Goal: Information Seeking & Learning: Learn about a topic

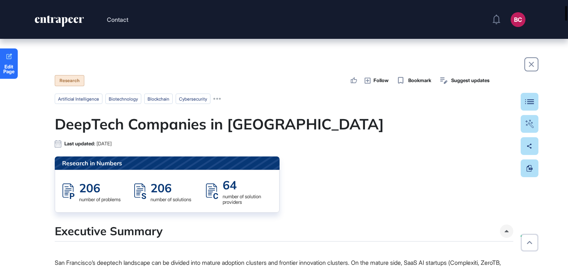
drag, startPoint x: 568, startPoint y: 154, endPoint x: 565, endPoint y: -6, distance: 160.2
click at [565, 0] on html "Contact BC Admin Dashboard Dashboard Profile My Content Request More Data Edit …" at bounding box center [284, 164] width 568 height 329
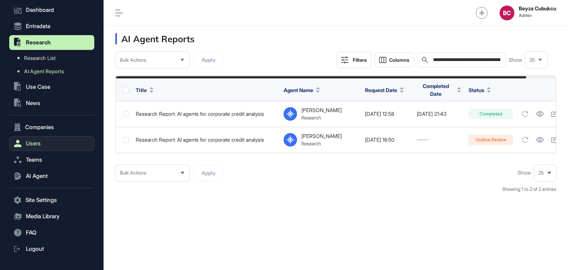
scroll to position [43, 0]
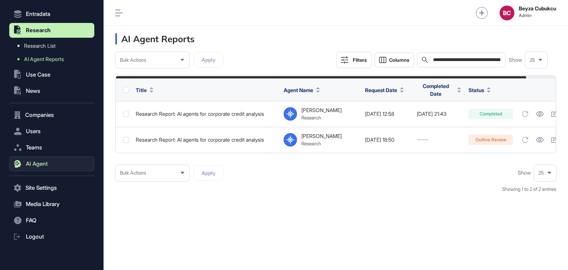
click at [38, 158] on button "AI Agent" at bounding box center [51, 164] width 85 height 15
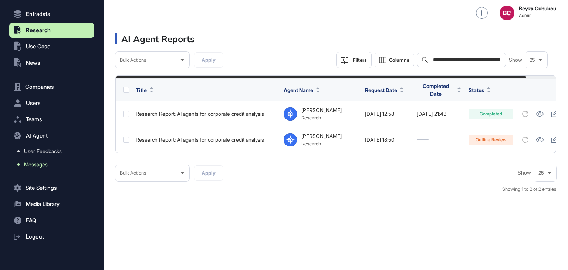
click at [38, 165] on span "Messages" at bounding box center [36, 165] width 24 height 6
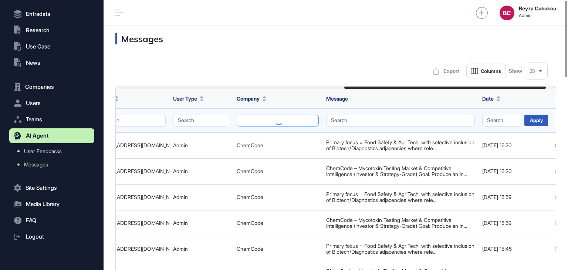
scroll to position [0, 499]
click at [258, 120] on button at bounding box center [277, 121] width 82 height 12
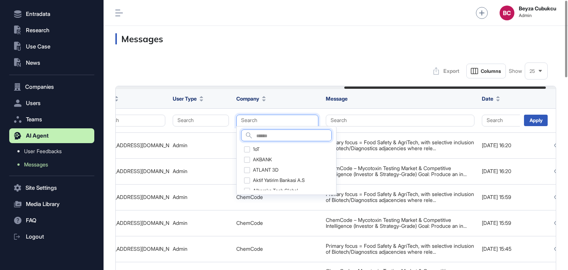
click at [256, 131] on input "text" at bounding box center [293, 136] width 75 height 10
paste input "**********"
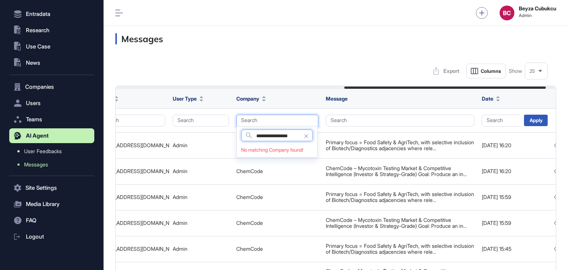
drag, startPoint x: 301, startPoint y: 138, endPoint x: 277, endPoint y: 142, distance: 24.8
click at [277, 142] on div "**********" at bounding box center [276, 141] width 81 height 31
type input "********"
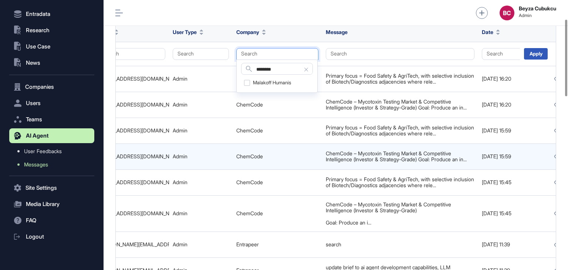
scroll to position [0, 0]
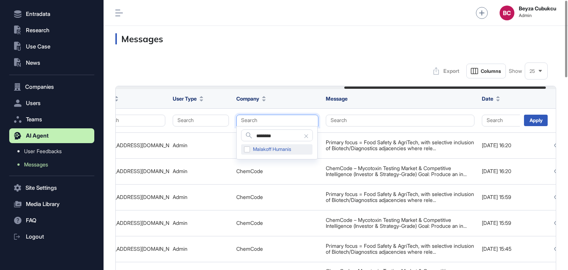
click at [289, 148] on div "Malakoff Humanis" at bounding box center [276, 149] width 71 height 10
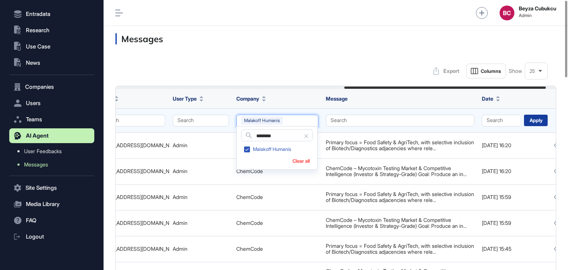
click at [529, 121] on div "Apply" at bounding box center [536, 120] width 24 height 11
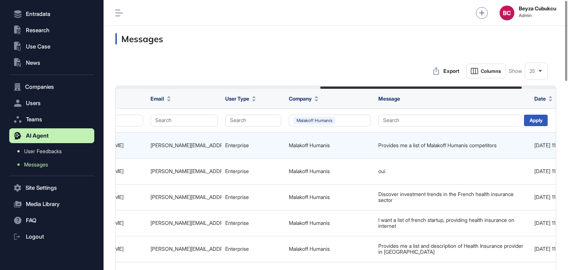
scroll to position [0, 520]
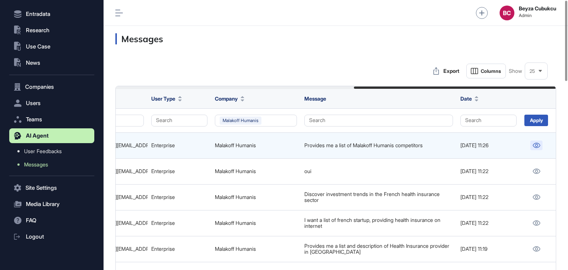
click at [534, 143] on icon at bounding box center [537, 145] width 8 height 5
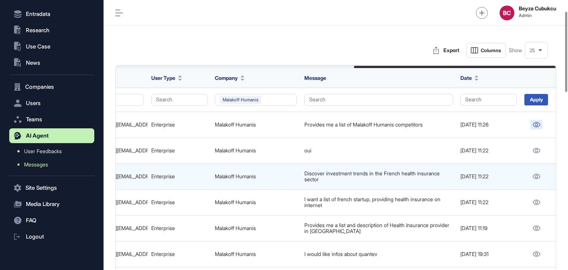
scroll to position [37, 0]
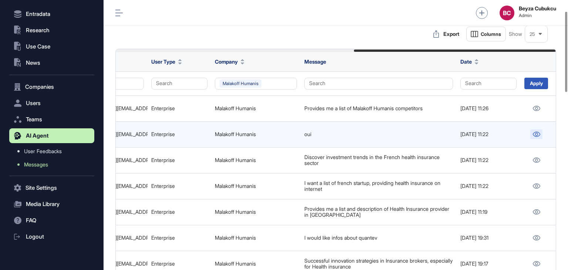
click at [537, 134] on icon at bounding box center [537, 134] width 8 height 5
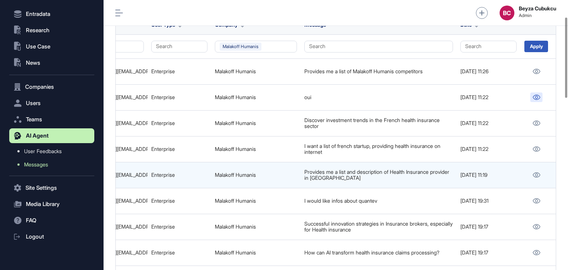
scroll to position [0, 0]
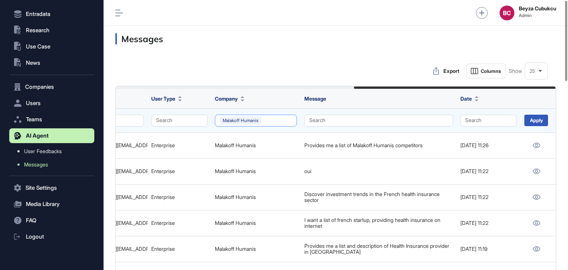
click at [251, 120] on button "Malakoff Humanis" at bounding box center [256, 121] width 82 height 12
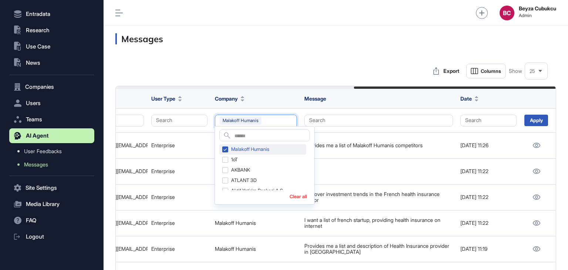
click at [225, 148] on div "Malakoff Humanis" at bounding box center [262, 149] width 87 height 10
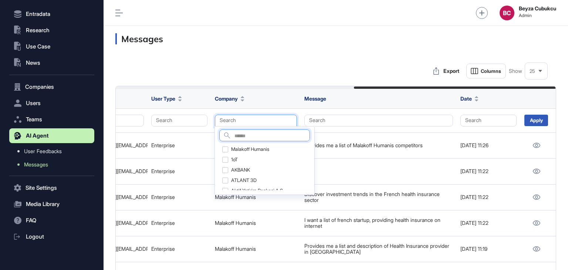
click at [240, 135] on input "text" at bounding box center [272, 136] width 75 height 10
type input "*****"
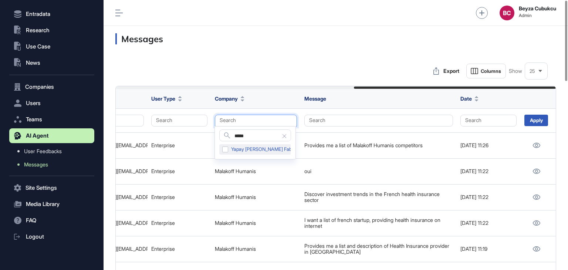
click at [229, 150] on div "Yapay Zeka Fabrikası" at bounding box center [262, 149] width 87 height 10
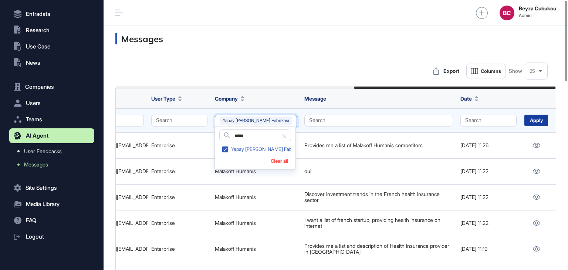
click at [545, 118] on div "Apply" at bounding box center [537, 120] width 24 height 11
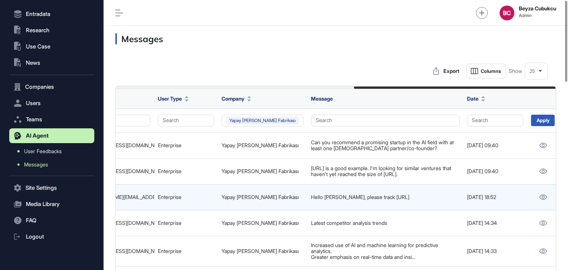
scroll to position [0, 520]
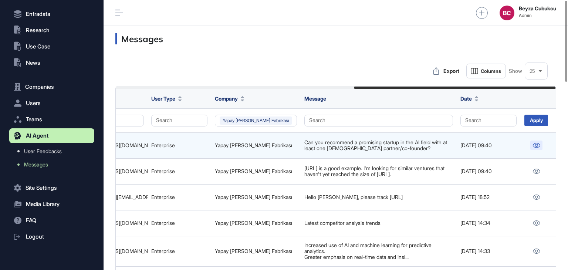
click at [538, 146] on icon at bounding box center [537, 145] width 8 height 5
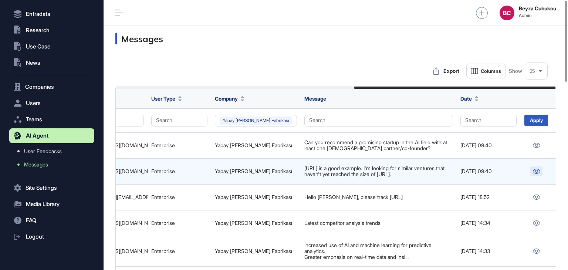
click at [539, 168] on link at bounding box center [537, 171] width 12 height 10
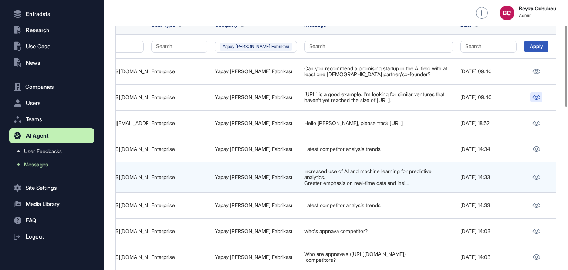
scroll to position [111, 0]
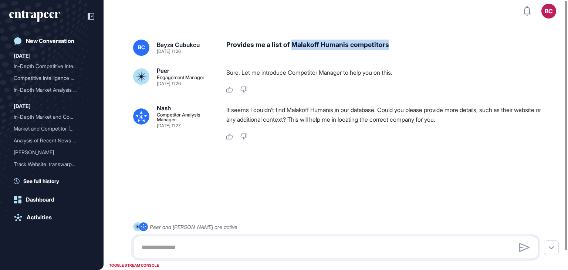
drag, startPoint x: 294, startPoint y: 47, endPoint x: 394, endPoint y: 38, distance: 101.1
click at [394, 38] on div "BC [PERSON_NAME] [DATE] 11:26 Provides me a list of Malakoff Humanis competitor…" at bounding box center [336, 146] width 465 height 243
copy div "Malakoff Humanis competitors"
click at [37, 15] on icon "entrapeer-logo" at bounding box center [34, 16] width 51 height 12
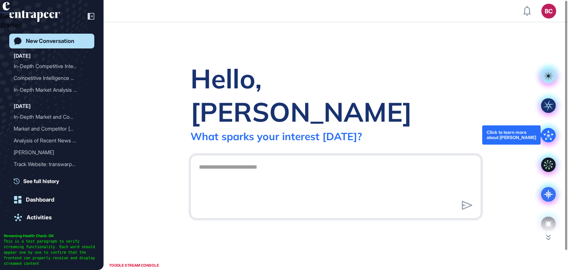
click at [549, 139] on icon at bounding box center [548, 135] width 15 height 15
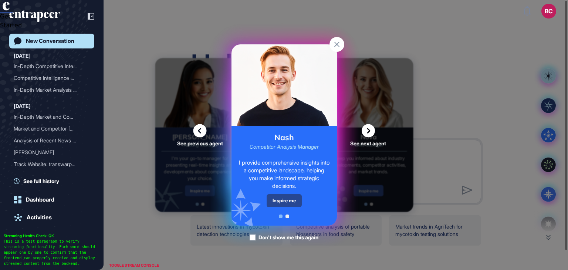
click at [269, 199] on div "Inspire me" at bounding box center [284, 200] width 35 height 13
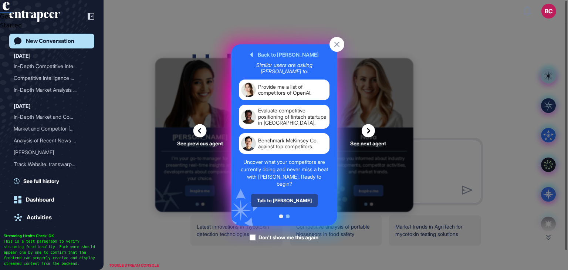
click at [288, 203] on div "Talk to Nash" at bounding box center [284, 200] width 67 height 13
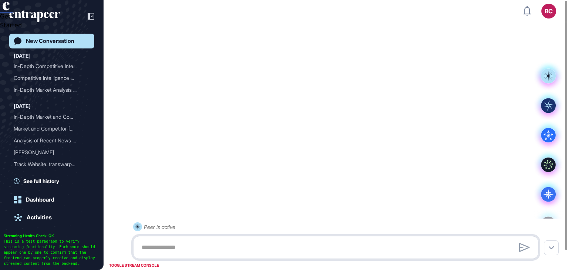
click at [164, 246] on div at bounding box center [335, 247] width 397 height 15
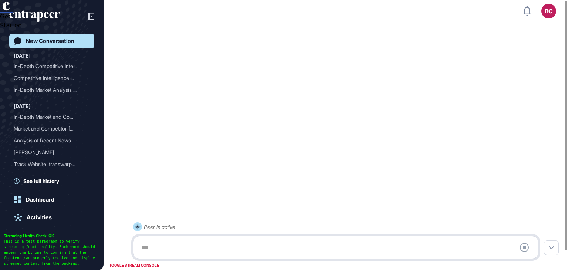
paste textarea "**********"
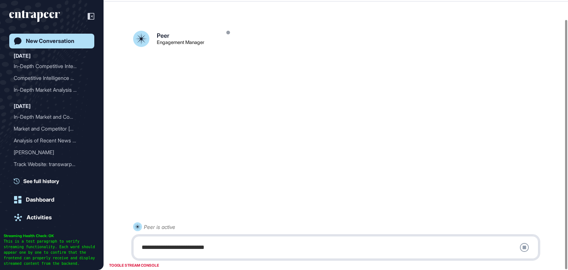
scroll to position [21, 0]
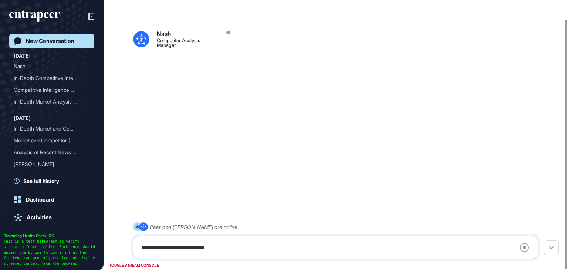
click at [143, 246] on div "**********" at bounding box center [335, 247] width 397 height 15
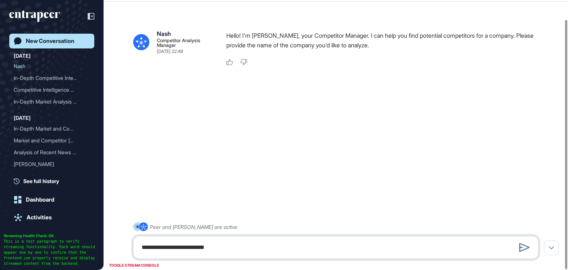
click at [138, 245] on textarea "**********" at bounding box center [335, 247] width 397 height 15
type textarea "**********"
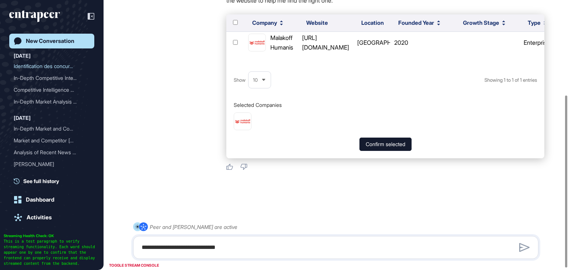
scroll to position [152, 0]
click at [374, 143] on button "Confirm selected" at bounding box center [386, 144] width 52 height 13
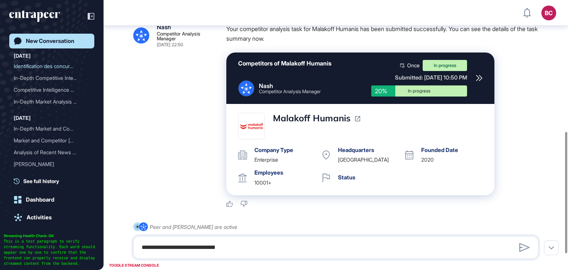
scroll to position [292, 0]
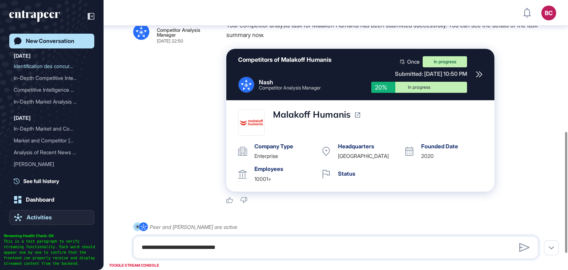
click at [27, 211] on link "Activities" at bounding box center [51, 217] width 85 height 15
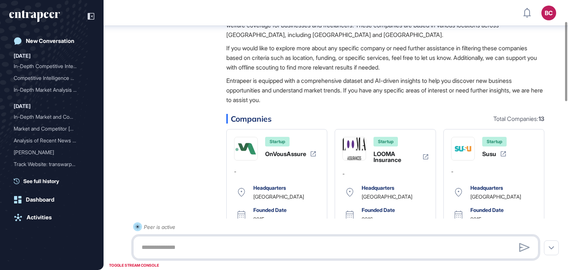
scroll to position [3, 0]
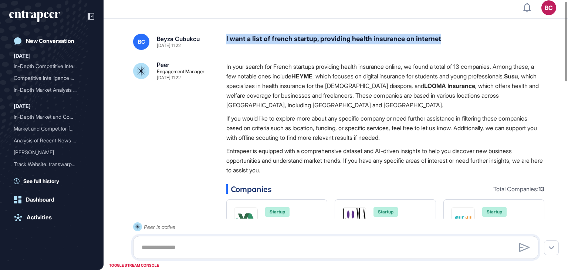
drag, startPoint x: 444, startPoint y: 34, endPoint x: 222, endPoint y: 36, distance: 222.4
click at [222, 36] on div "BC Beyza Cubukcu Feb 14, 2025 11:22 I want a list of french startup, providing …" at bounding box center [336, 42] width 406 height 16
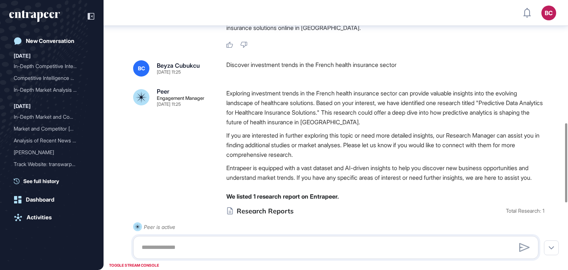
scroll to position [239, 0]
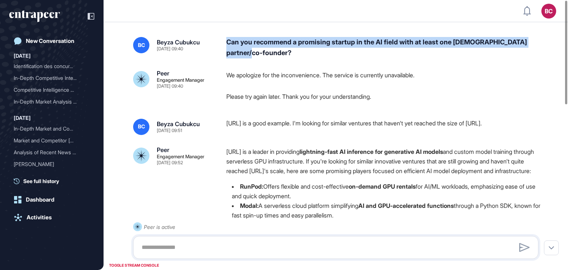
drag, startPoint x: 224, startPoint y: 40, endPoint x: 266, endPoint y: 51, distance: 43.3
click at [266, 51] on div "BC [PERSON_NAME] [DATE] 09:40 Can you recommend a promising startup in the AI f…" at bounding box center [336, 47] width 406 height 21
copy div "Can you recommend a promising startup in the AI field with at least one [DEMOGR…"
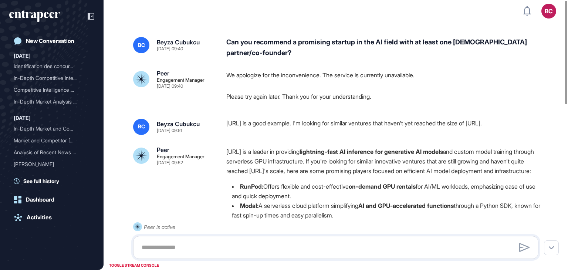
click at [230, 76] on p "We apologize for the inconvenience. The service is currently unavailable." at bounding box center [385, 75] width 318 height 10
drag, startPoint x: 224, startPoint y: 44, endPoint x: 502, endPoint y: 118, distance: 287.6
copy div "Can you recommend a promising startup in the AI field with at least one [DEMOGR…"
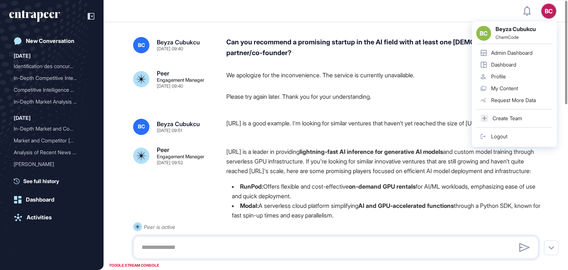
click at [543, 8] on div "BC" at bounding box center [549, 11] width 15 height 15
click at [507, 48] on link "Admin Dashboard" at bounding box center [515, 53] width 76 height 12
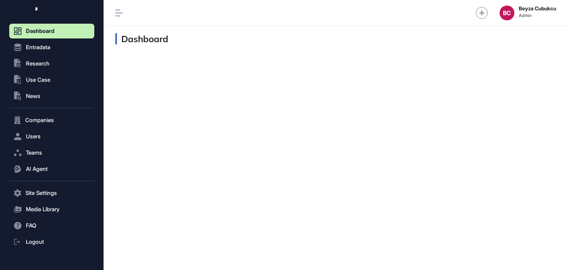
scroll to position [15, 0]
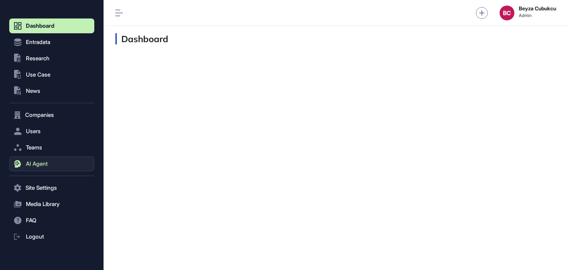
click at [43, 168] on button "AI Agent" at bounding box center [51, 164] width 85 height 15
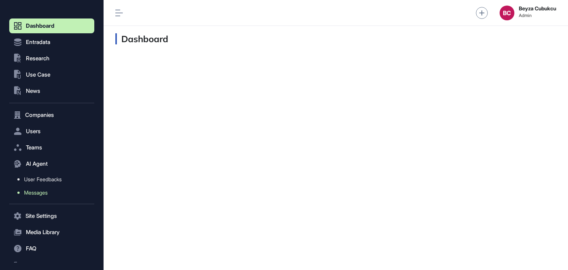
click at [42, 193] on span "Messages" at bounding box center [36, 193] width 24 height 6
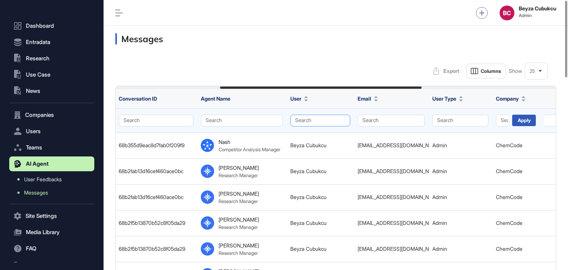
scroll to position [0, 242]
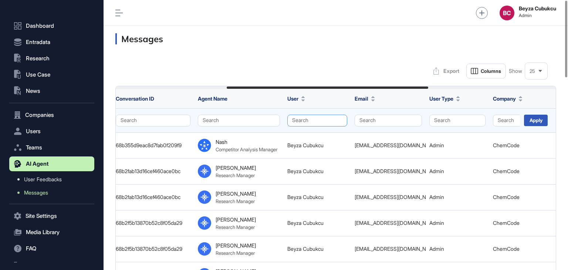
click at [323, 118] on button "Search" at bounding box center [317, 121] width 60 height 12
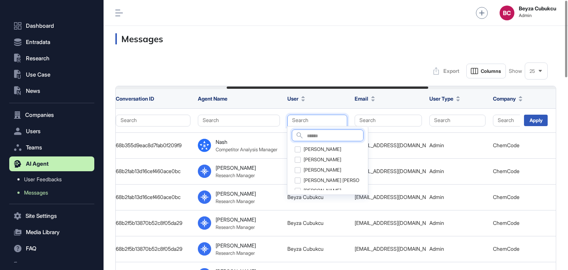
click at [318, 132] on input "text" at bounding box center [335, 136] width 56 height 10
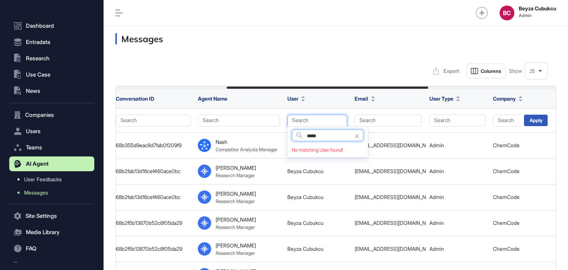
click at [328, 139] on input "*****" at bounding box center [335, 136] width 56 height 10
type input "*****"
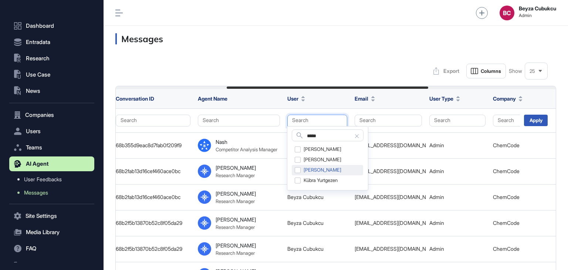
click at [303, 171] on div "Kübra Binzat" at bounding box center [327, 170] width 71 height 10
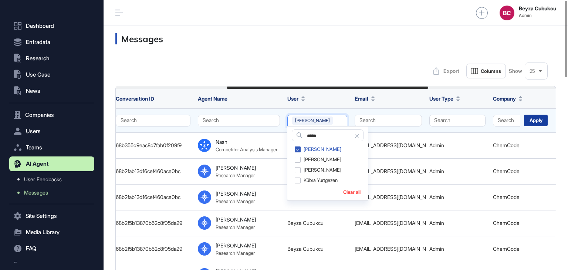
click at [536, 120] on div "Apply" at bounding box center [536, 120] width 24 height 11
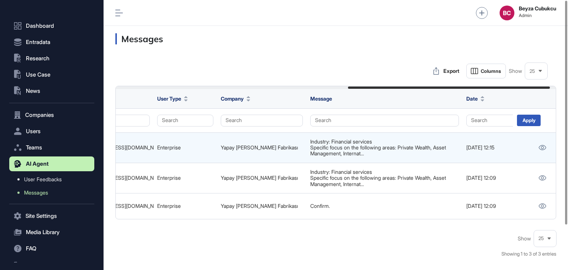
scroll to position [0, 520]
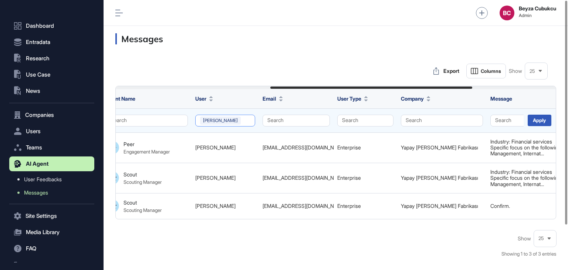
click at [230, 120] on button "Kübra Binzat" at bounding box center [225, 121] width 60 height 12
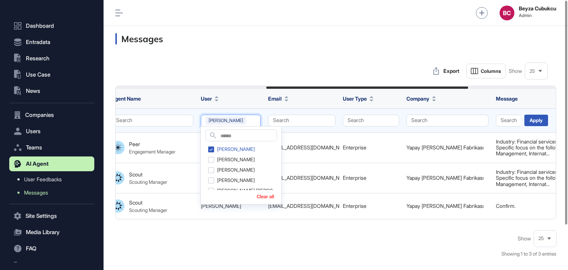
scroll to position [0, 328]
click at [213, 150] on div "Kübra Binzat" at bounding box center [240, 149] width 68 height 10
click at [184, 121] on button "Search" at bounding box center [153, 121] width 82 height 12
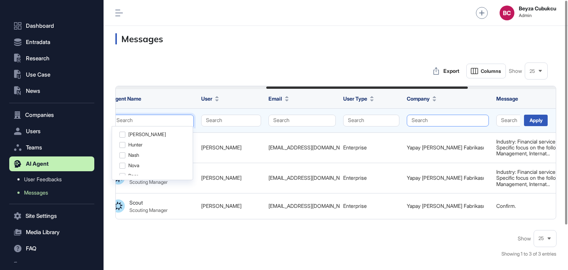
click at [422, 121] on button "Search" at bounding box center [448, 121] width 82 height 12
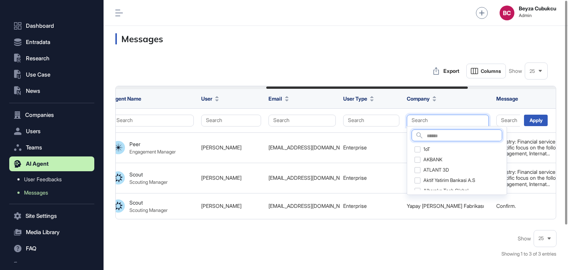
click at [434, 136] on input "text" at bounding box center [464, 136] width 75 height 10
type input "**"
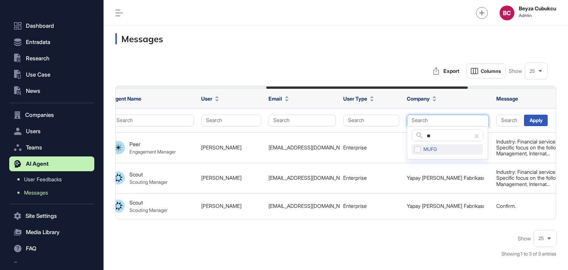
click at [417, 150] on div "MUFG" at bounding box center [447, 149] width 71 height 10
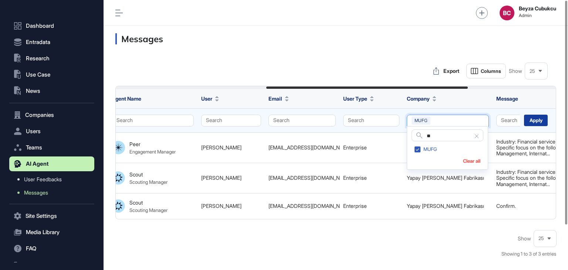
click at [531, 120] on div "Apply" at bounding box center [536, 120] width 24 height 11
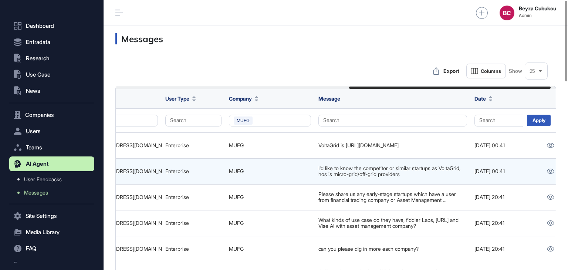
scroll to position [0, 520]
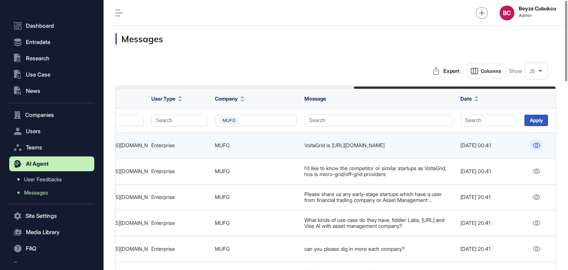
click at [538, 147] on icon at bounding box center [537, 145] width 8 height 5
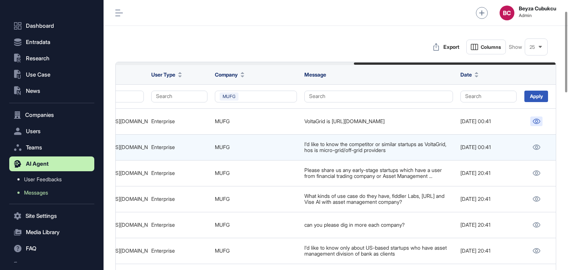
scroll to position [37, 0]
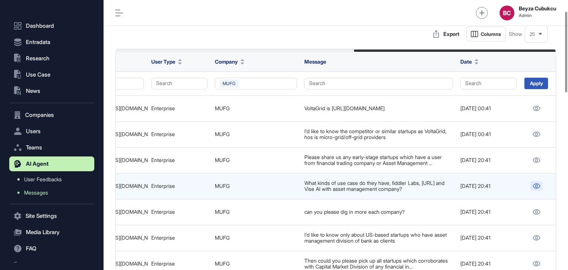
click at [539, 185] on icon at bounding box center [537, 186] width 8 height 5
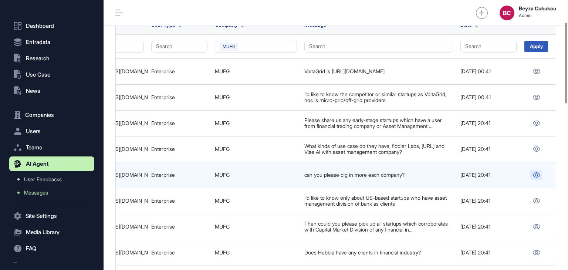
click at [533, 170] on link at bounding box center [537, 175] width 12 height 10
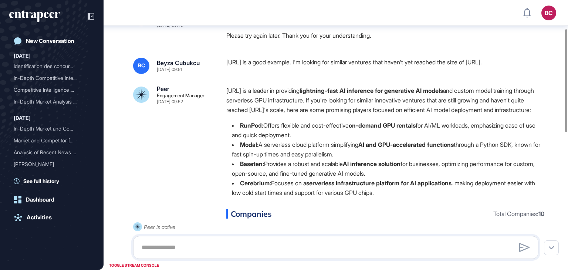
scroll to position [64, 0]
drag, startPoint x: 213, startPoint y: 38, endPoint x: 408, endPoint y: 199, distance: 252.5
click at [410, 128] on div "[URL] is a leader in providing lightning-fast AI inference for generative AI mo…" at bounding box center [385, 145] width 318 height 118
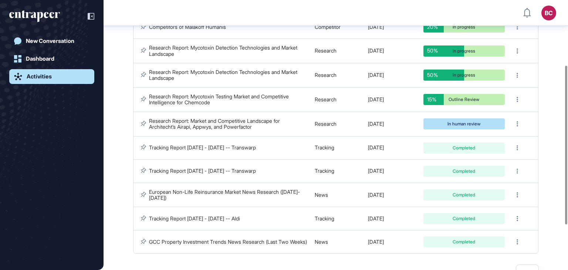
scroll to position [1, 0]
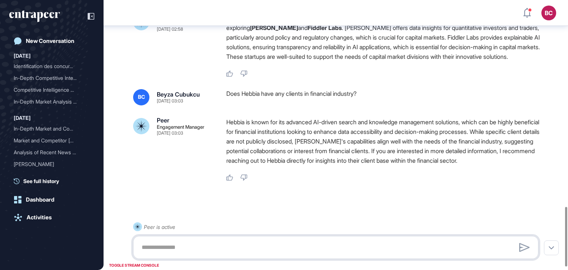
scroll to position [946, 0]
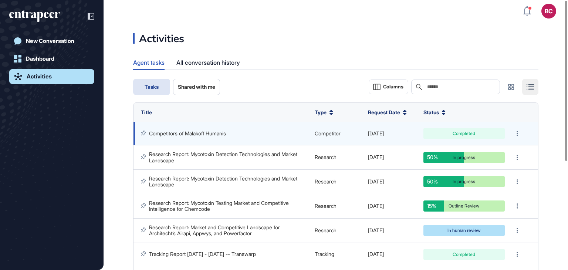
click at [206, 132] on link "Competitors of Malakoff Humanis" at bounding box center [187, 133] width 77 height 6
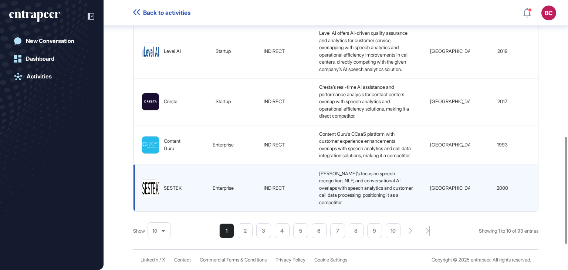
scroll to position [408, 0]
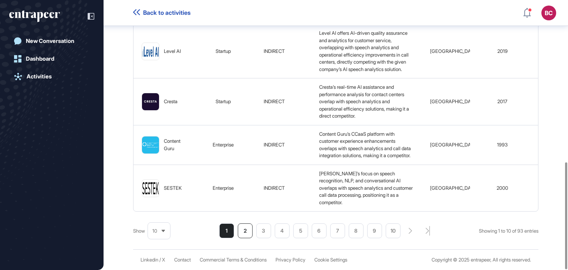
click at [312, 224] on li "2" at bounding box center [319, 230] width 15 height 15
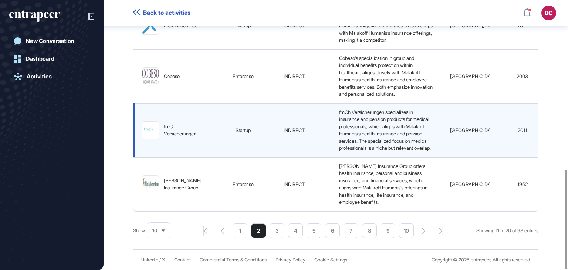
scroll to position [459, 0]
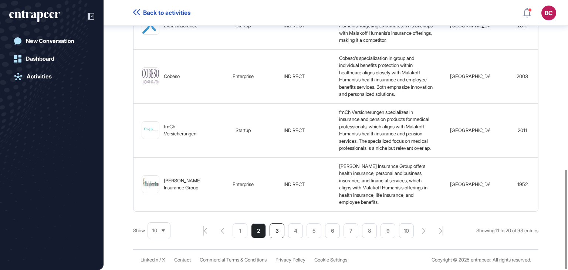
click at [381, 235] on li "3" at bounding box center [388, 230] width 15 height 15
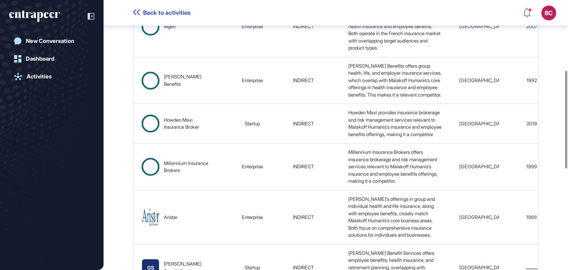
scroll to position [0, 0]
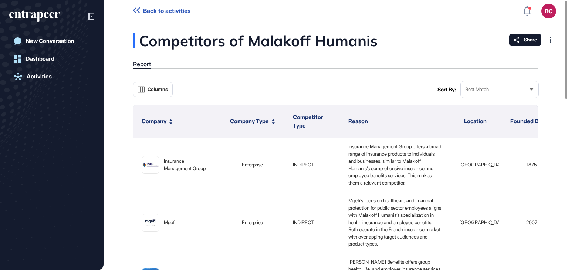
click at [493, 91] on div "Best Match" at bounding box center [500, 89] width 78 height 14
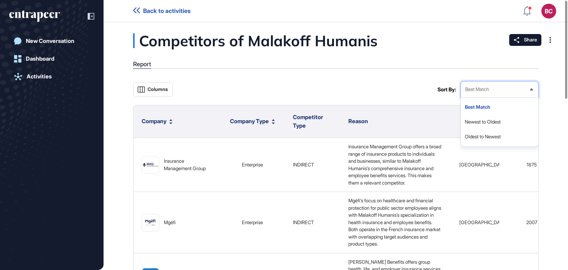
click at [420, 84] on div "Columns" at bounding box center [284, 89] width 302 height 16
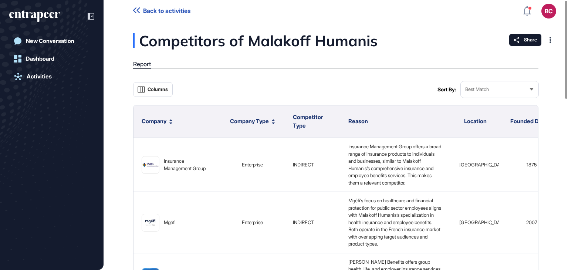
click at [295, 118] on span "Competitor Type" at bounding box center [308, 122] width 30 height 16
click at [157, 91] on span "Columns" at bounding box center [158, 90] width 20 height 6
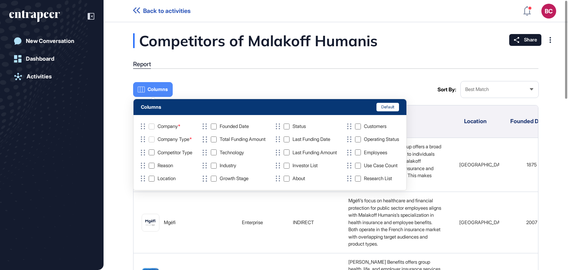
click at [263, 87] on div "Columns" at bounding box center [284, 89] width 302 height 16
click at [512, 90] on div "Best Match" at bounding box center [500, 89] width 78 height 14
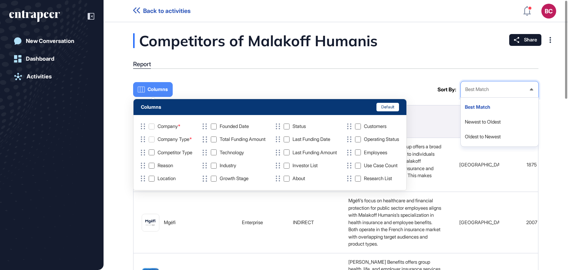
click at [509, 90] on div "Best Match" at bounding box center [500, 89] width 78 height 14
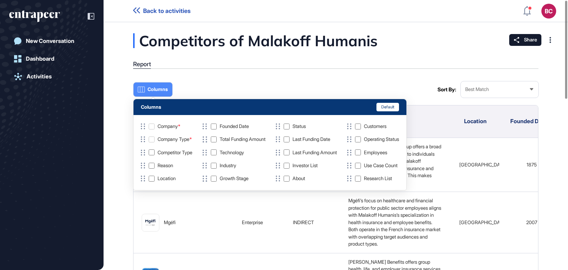
click at [148, 92] on span "Columns" at bounding box center [158, 90] width 20 height 6
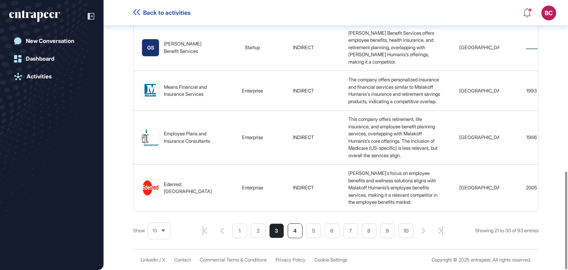
click at [296, 232] on li "4" at bounding box center [295, 230] width 15 height 15
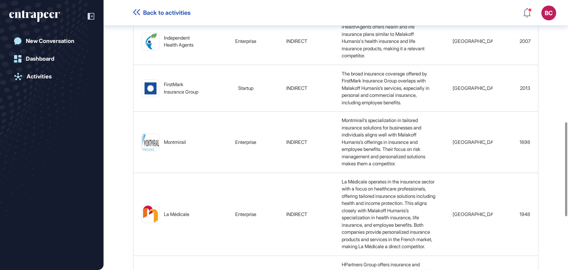
scroll to position [502, 0]
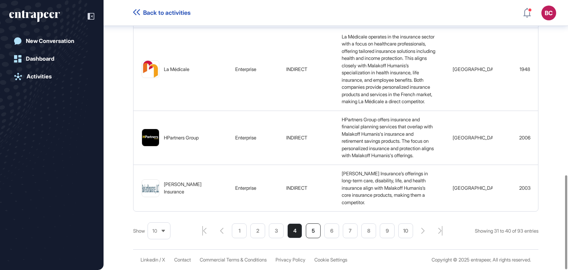
click at [309, 230] on li "5" at bounding box center [313, 230] width 15 height 15
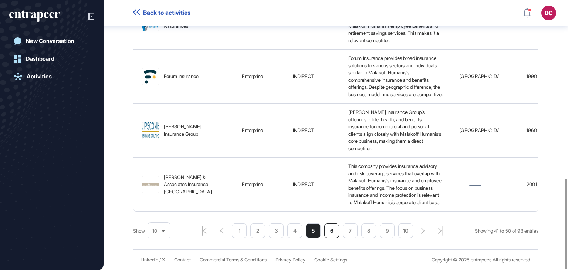
click at [327, 229] on li "6" at bounding box center [331, 230] width 15 height 15
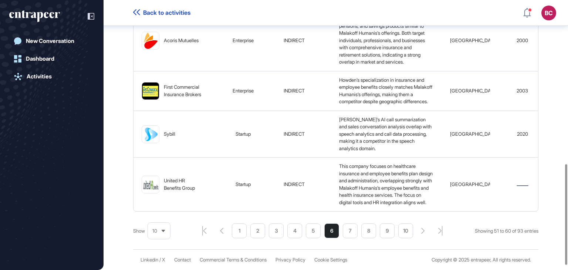
scroll to position [451, 0]
click at [346, 235] on li "7" at bounding box center [350, 230] width 15 height 15
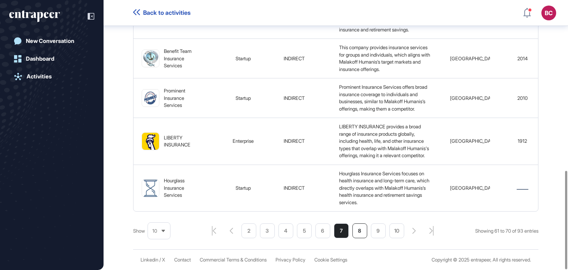
click at [356, 232] on li "8" at bounding box center [360, 230] width 15 height 15
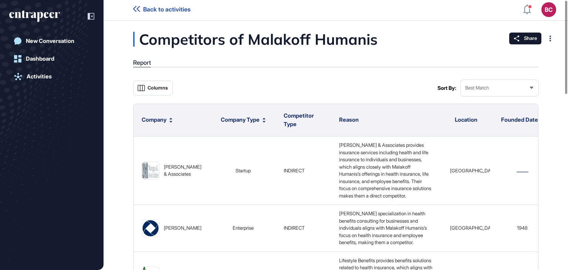
scroll to position [0, 0]
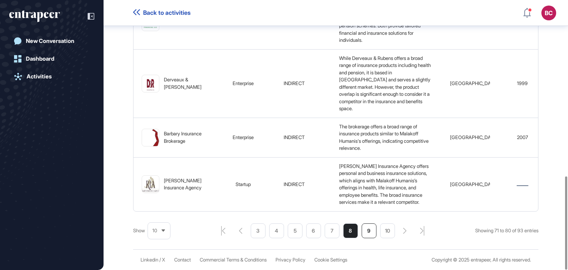
click at [373, 233] on li "9" at bounding box center [369, 230] width 15 height 15
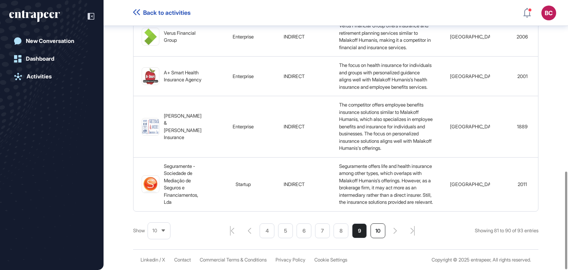
click at [373, 233] on li "10" at bounding box center [378, 230] width 15 height 15
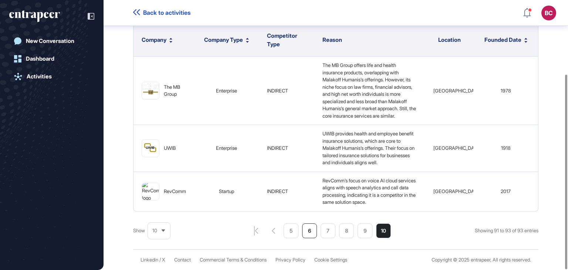
scroll to position [103, 0]
click at [254, 232] on icon "aiagent-pagination-first-page-button" at bounding box center [256, 231] width 4 height 10
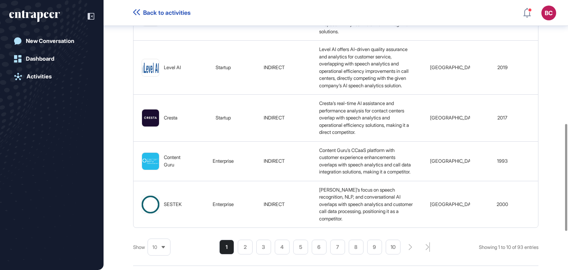
scroll to position [408, 0]
